Goal: Ask a question

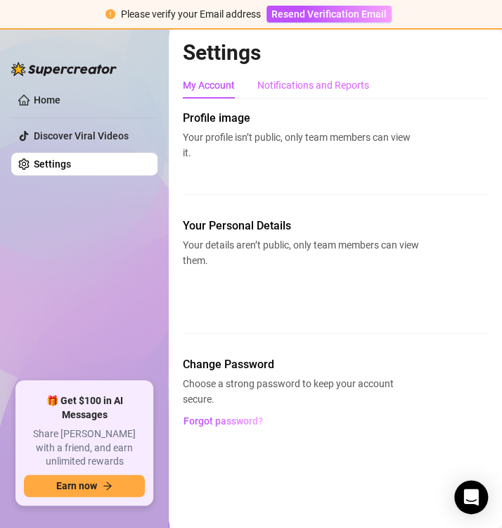
click at [338, 76] on div "Notifications and Reports" at bounding box center [313, 85] width 112 height 27
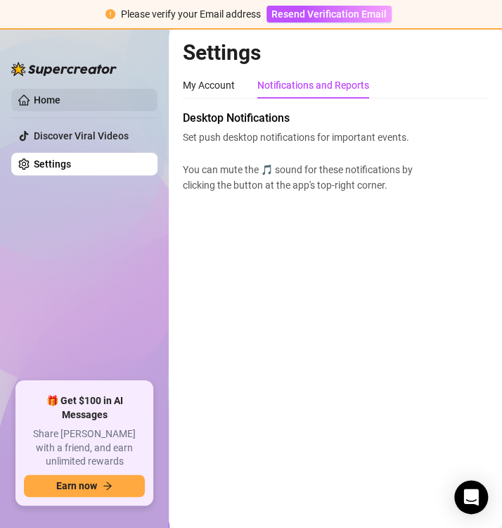
click at [61, 98] on link "Home" at bounding box center [47, 99] width 27 height 11
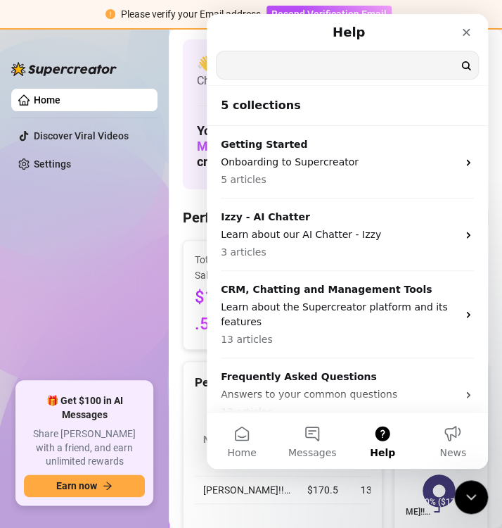
click at [305, 73] on input "Search for help" at bounding box center [348, 64] width 262 height 27
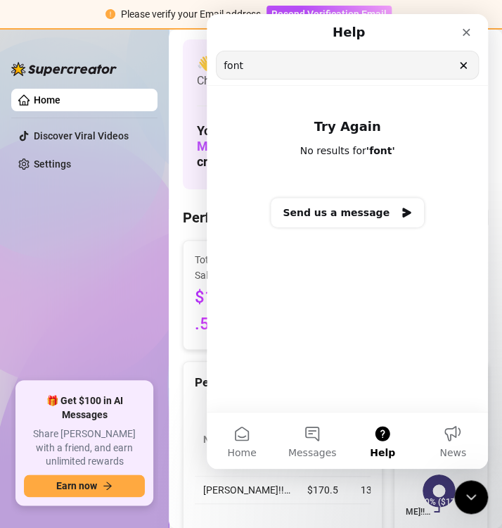
drag, startPoint x: 317, startPoint y: 76, endPoint x: 205, endPoint y: 90, distance: 113.4
click at [207, 90] on html "Help font Search for help Try Again No results for ' font ' Send us a message H…" at bounding box center [347, 241] width 281 height 454
type input "size"
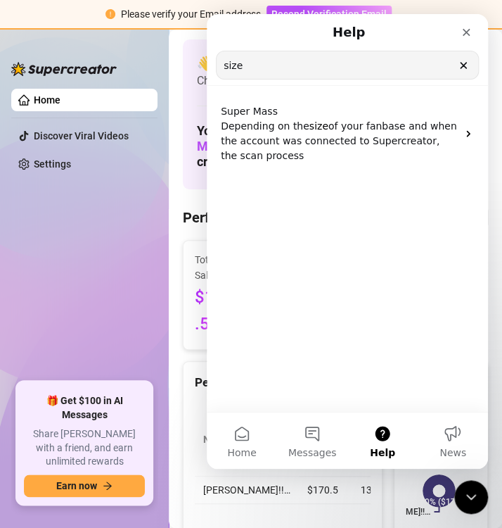
click at [94, 56] on div at bounding box center [64, 62] width 106 height 42
